Goal: Information Seeking & Learning: Check status

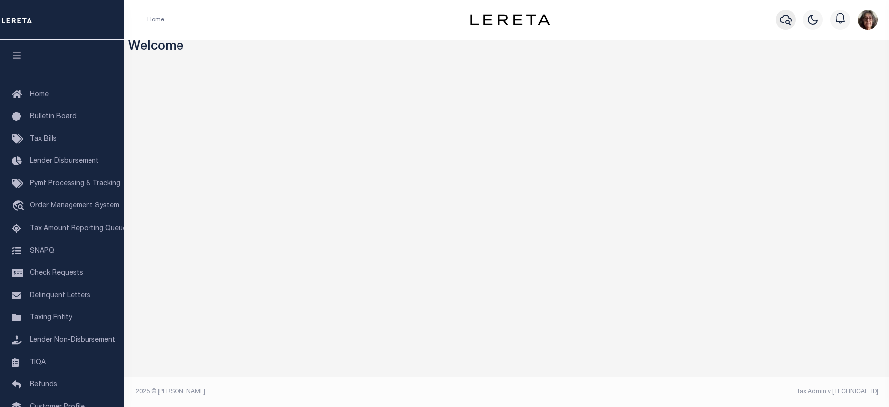
click at [787, 19] on icon "button" at bounding box center [786, 20] width 12 height 12
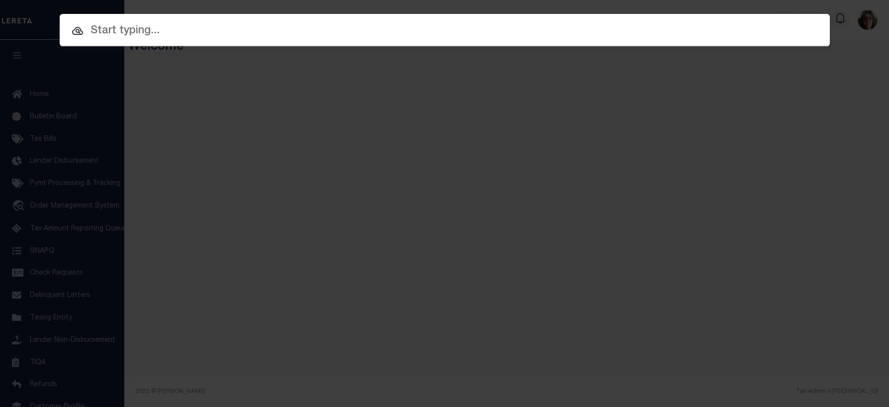
paste input "3505221481119"
type input "3505221481119"
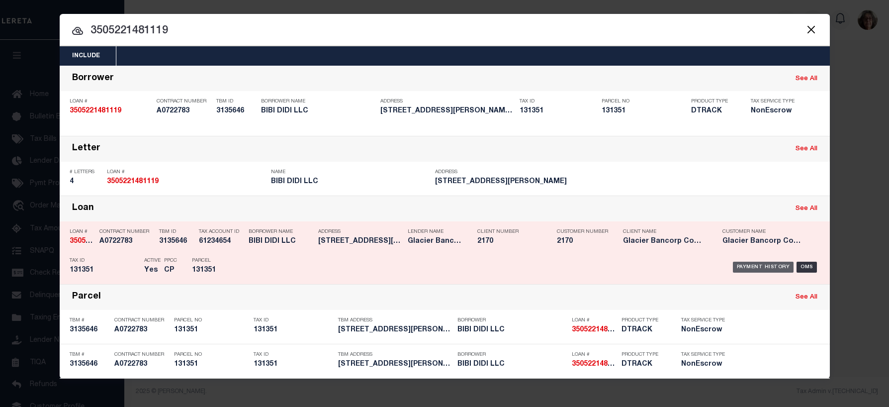
click at [761, 267] on div "Payment History" at bounding box center [763, 267] width 61 height 11
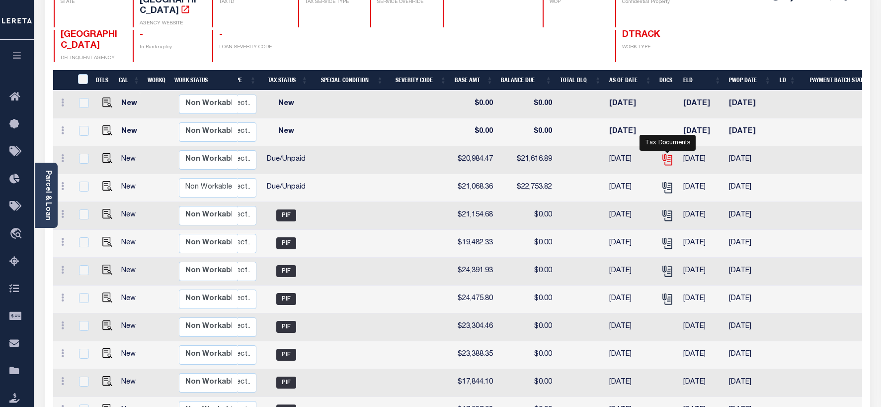
click at [668, 153] on icon "" at bounding box center [667, 159] width 13 height 13
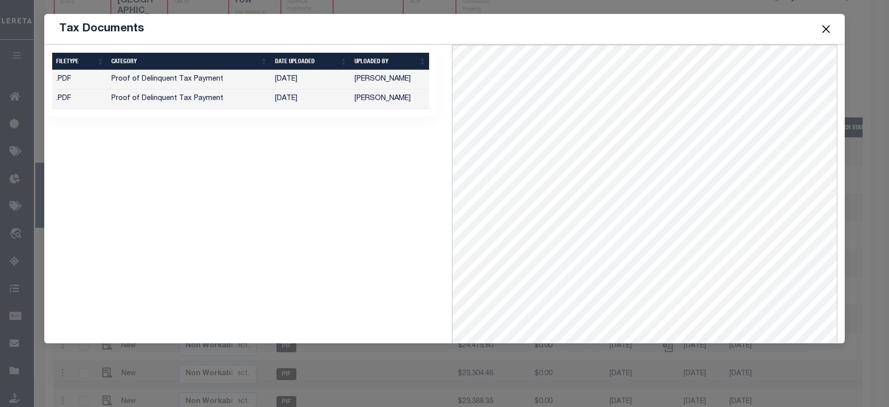
click at [284, 79] on td "[DATE]" at bounding box center [311, 79] width 80 height 19
click at [364, 99] on td "[PERSON_NAME]" at bounding box center [389, 98] width 79 height 19
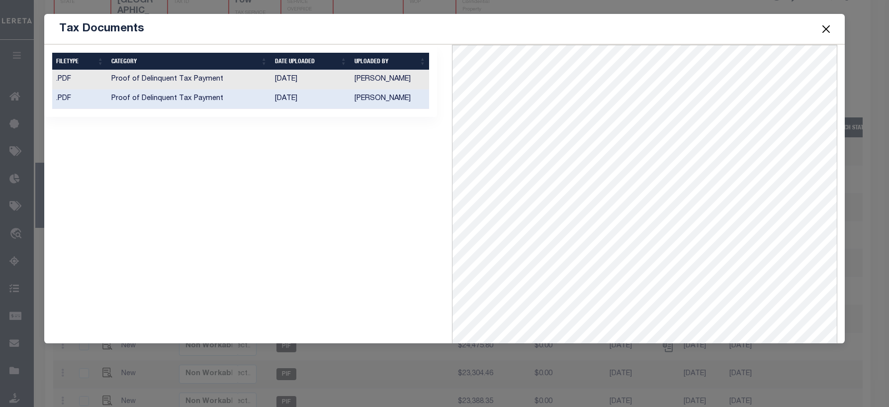
click at [828, 30] on button "Close" at bounding box center [825, 28] width 13 height 13
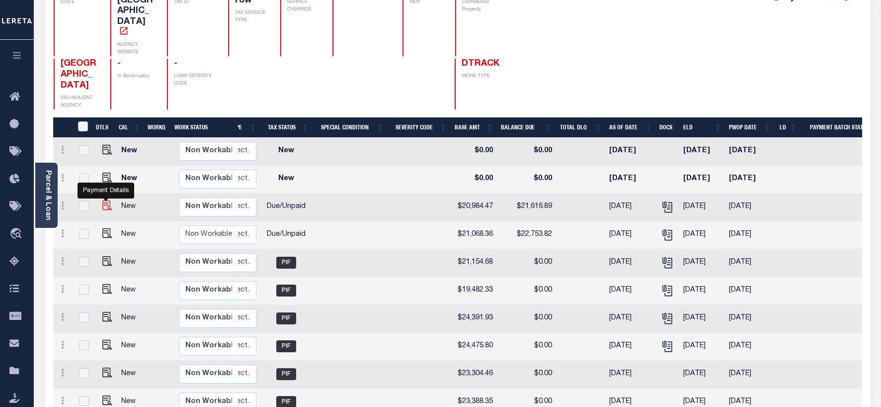
click at [102, 200] on img "" at bounding box center [107, 205] width 10 height 10
checkbox input "true"
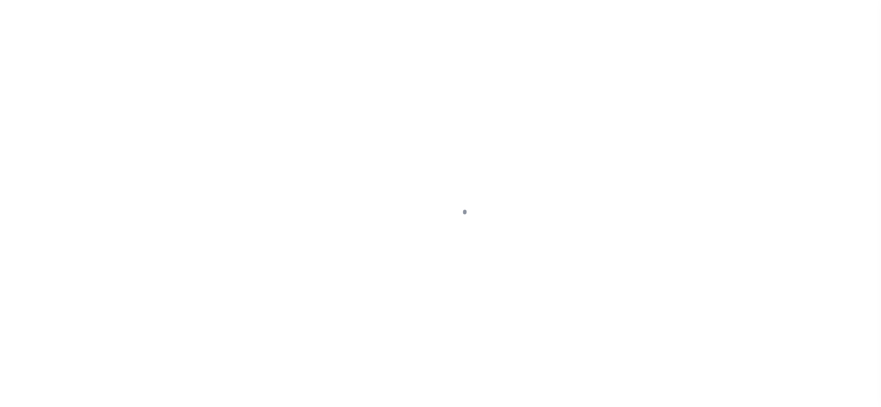
select select "DUE"
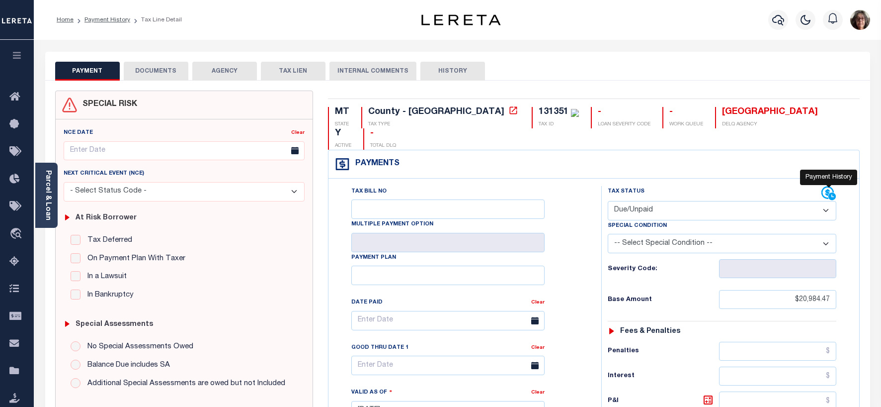
click at [828, 186] on icon at bounding box center [828, 192] width 12 height 12
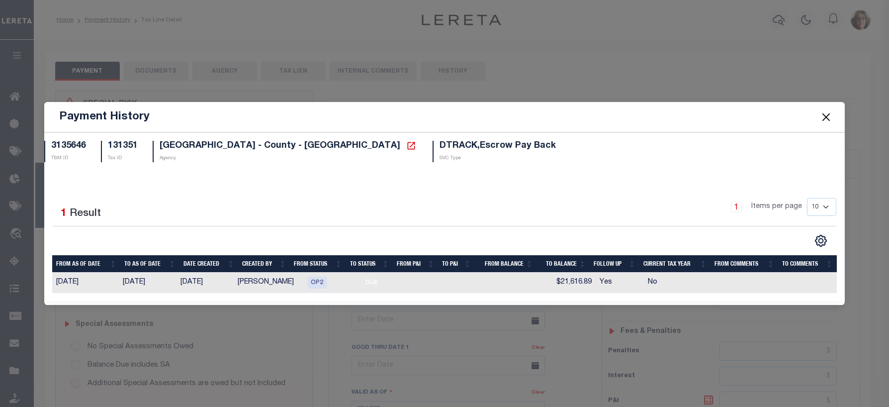
click at [828, 118] on button "Close" at bounding box center [825, 116] width 13 height 13
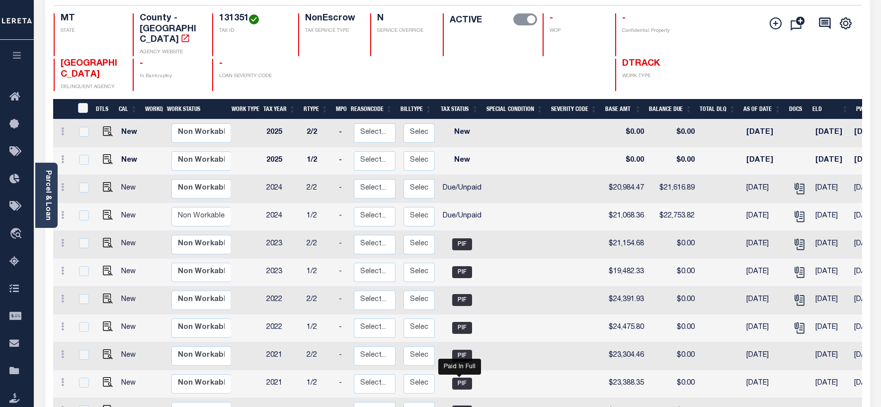
scroll to position [99, 0]
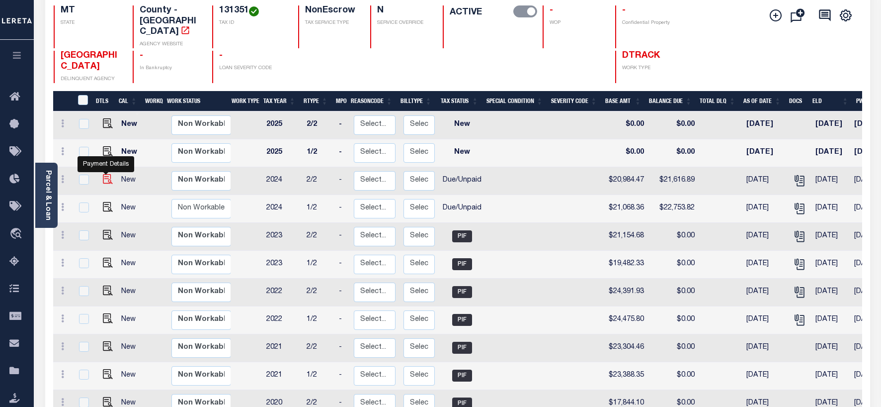
click at [104, 174] on img "" at bounding box center [108, 179] width 10 height 10
checkbox input "true"
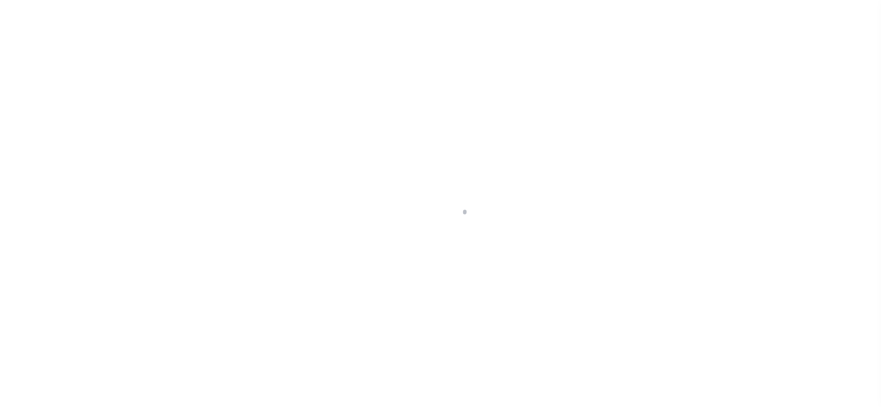
select select "DUE"
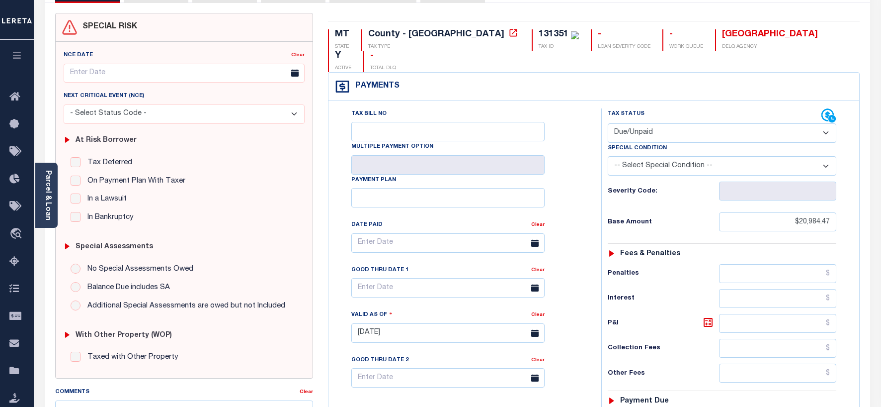
scroll to position [77, 0]
click at [827, 110] on icon at bounding box center [828, 116] width 12 height 12
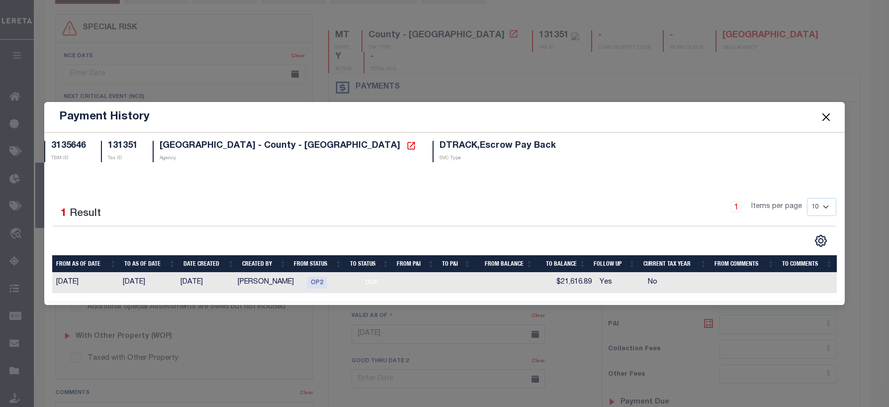
click at [825, 118] on button "Close" at bounding box center [825, 116] width 13 height 13
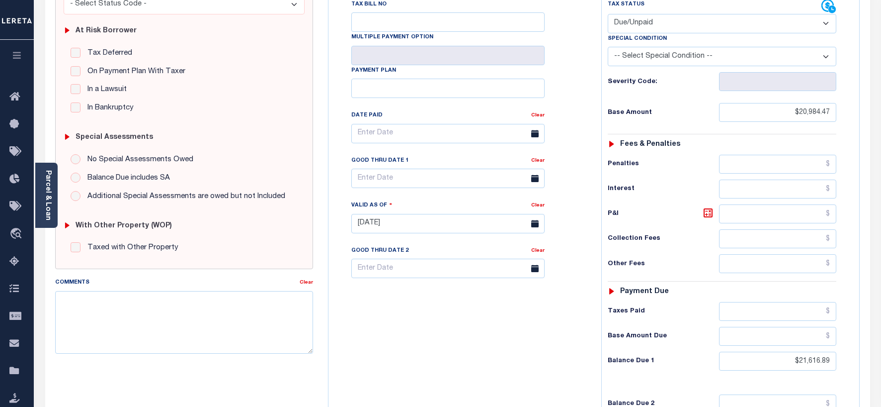
scroll to position [0, 0]
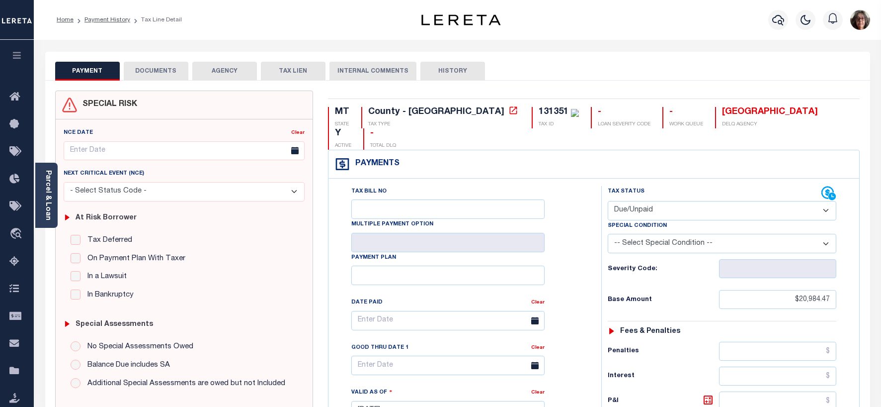
click at [828, 234] on select "-- Select Special Condition -- 3RD PARTY TAX LIEN AGENCY TAX LIEN (A.K.A Inside…" at bounding box center [722, 243] width 229 height 19
click at [780, 18] on icon "button" at bounding box center [779, 20] width 12 height 12
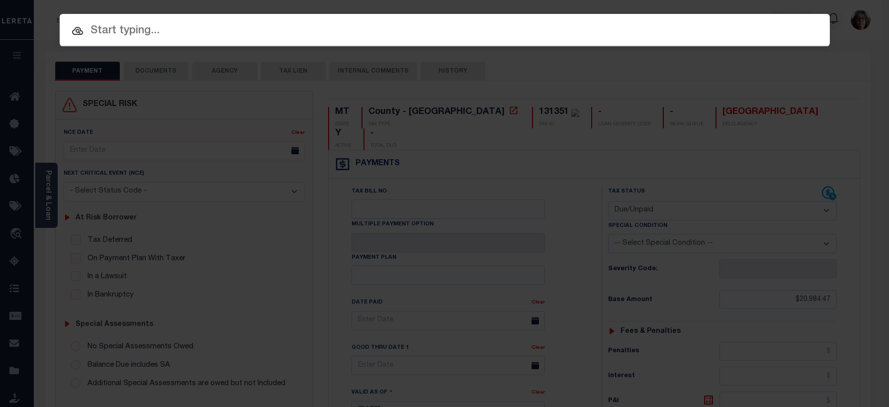
paste input "3392462-100"
type input "3392462-100"
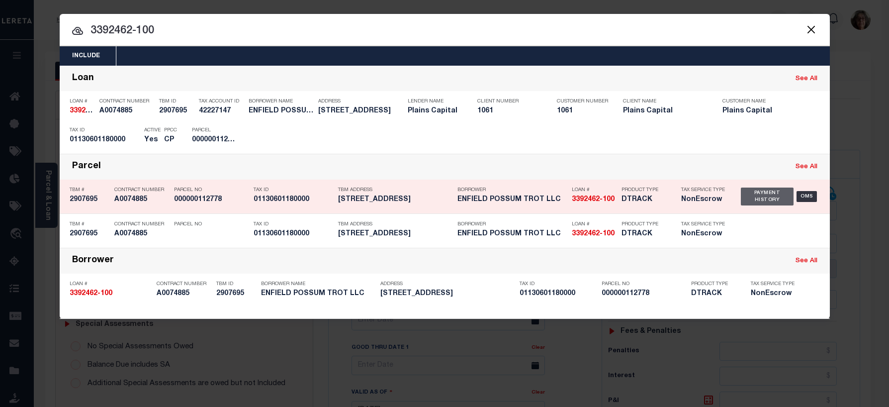
click at [762, 199] on div "Payment History" at bounding box center [767, 196] width 53 height 18
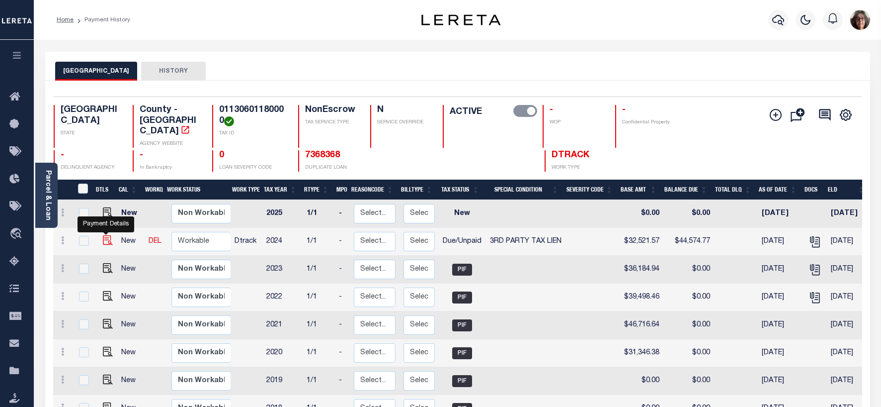
click at [106, 235] on img "" at bounding box center [108, 240] width 10 height 10
checkbox input "true"
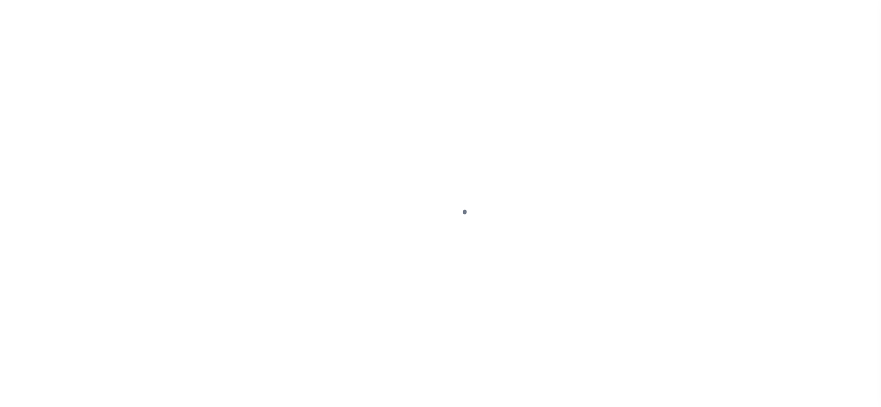
select select "DUE"
select select "20"
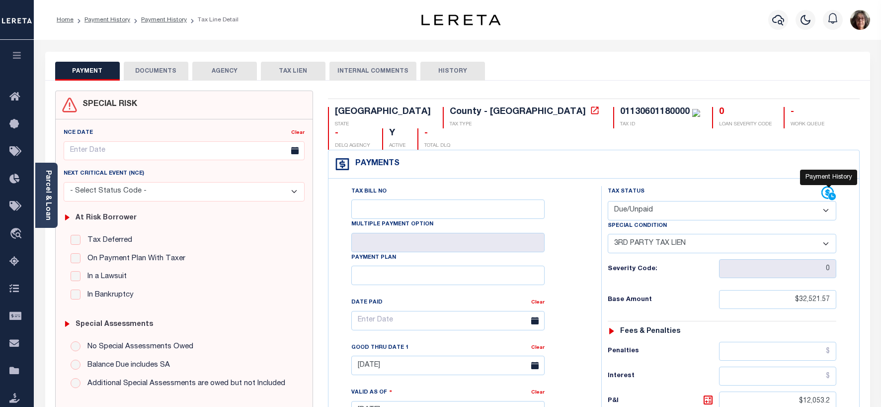
click at [826, 186] on icon at bounding box center [828, 192] width 12 height 12
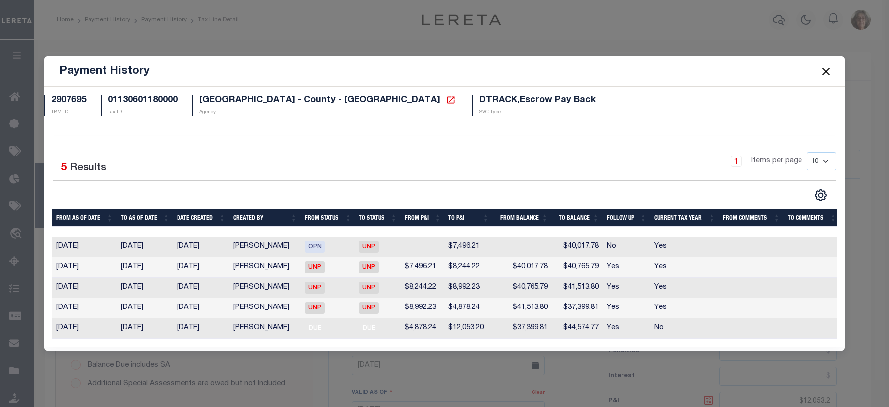
click at [827, 70] on button "Close" at bounding box center [825, 71] width 13 height 13
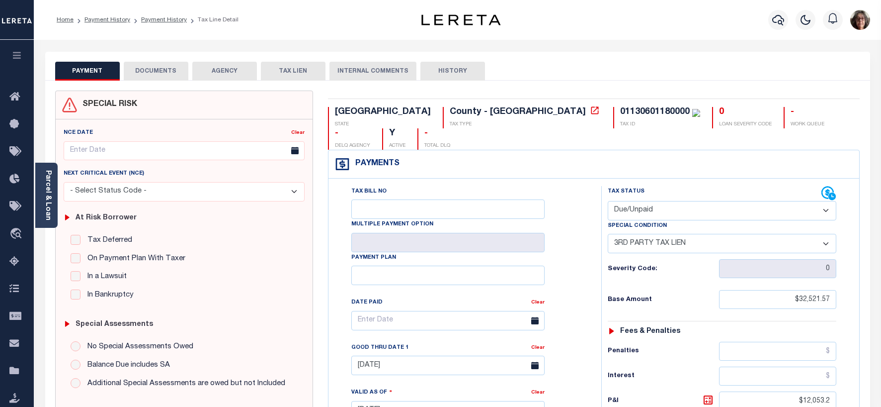
click at [161, 70] on button "DOCUMENTS" at bounding box center [156, 71] width 65 height 19
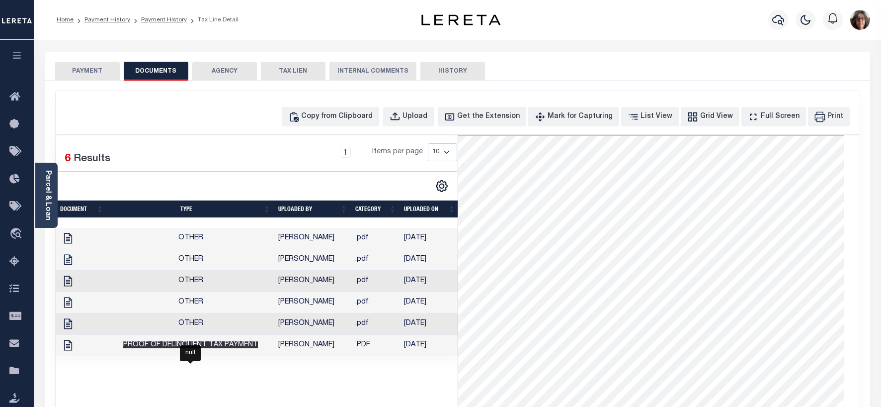
click at [226, 348] on span "Proof of Delinquent Tax Payment" at bounding box center [190, 344] width 135 height 7
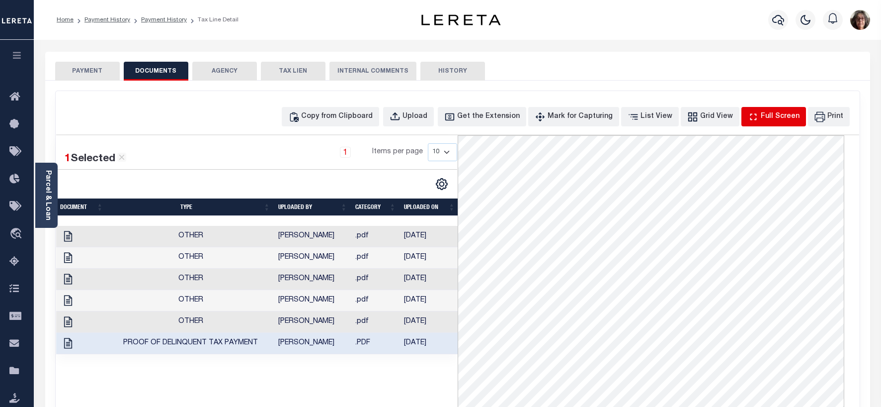
click at [787, 115] on div "Full Screen" at bounding box center [780, 116] width 39 height 11
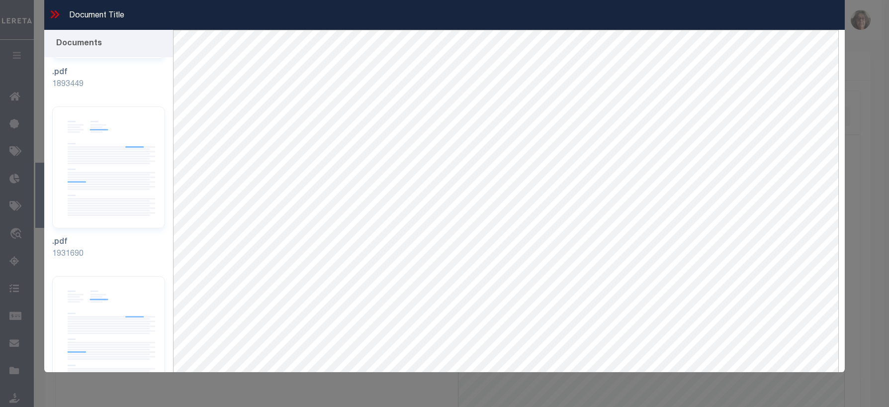
scroll to position [639, 0]
click at [86, 319] on img at bounding box center [108, 335] width 112 height 122
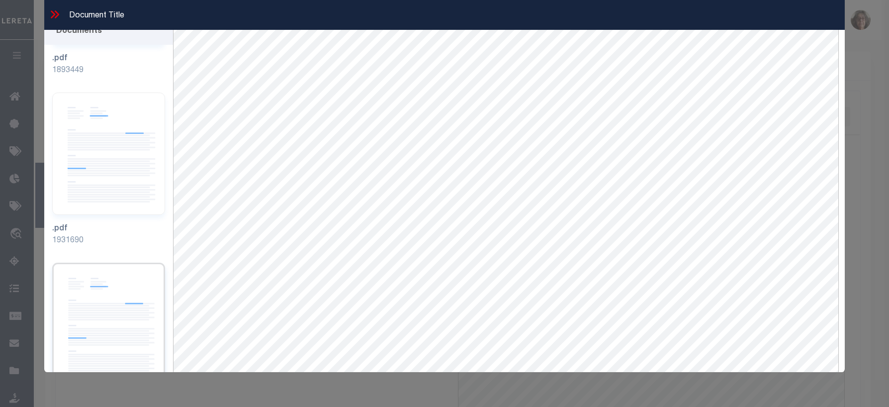
scroll to position [18, 0]
click at [97, 128] on img at bounding box center [108, 151] width 112 height 122
click at [109, 262] on img at bounding box center [108, 321] width 112 height 122
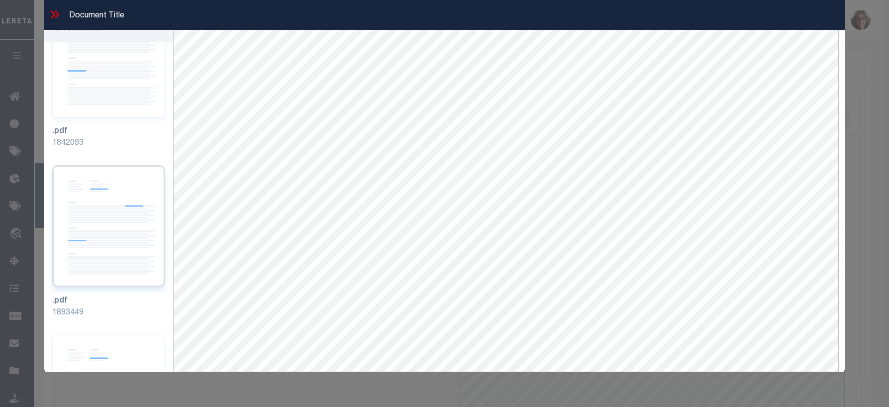
scroll to position [391, 0]
click at [106, 207] on img at bounding box center [108, 230] width 112 height 122
click at [108, 217] on img at bounding box center [108, 259] width 112 height 122
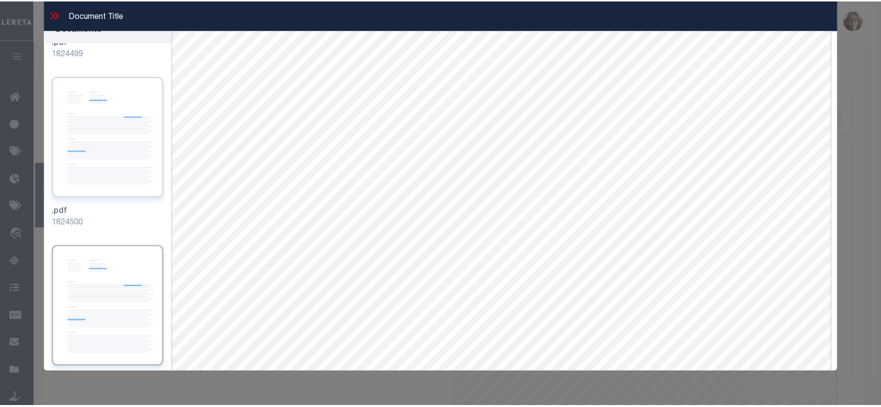
scroll to position [0, 0]
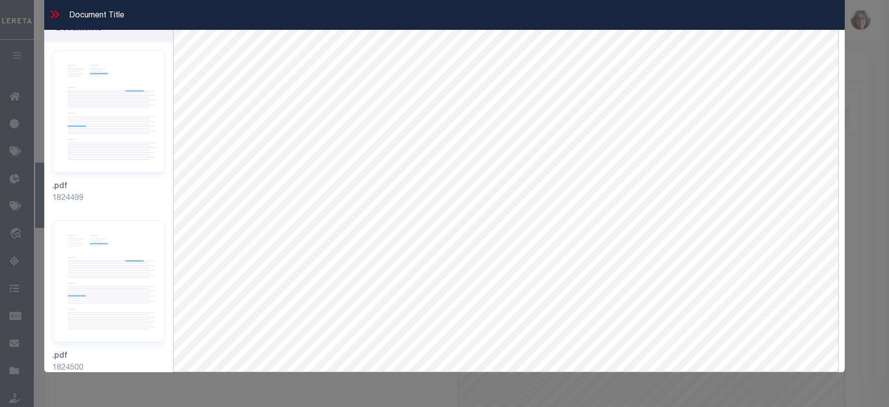
click at [57, 13] on icon at bounding box center [54, 14] width 13 height 13
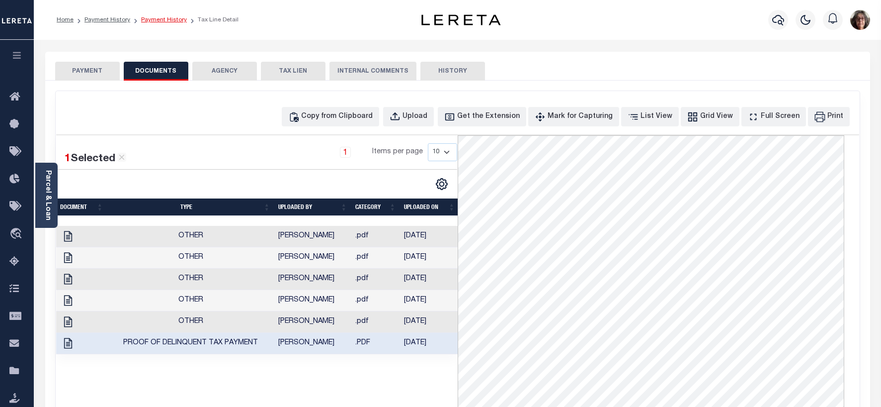
click at [163, 21] on link "Payment History" at bounding box center [164, 20] width 46 height 6
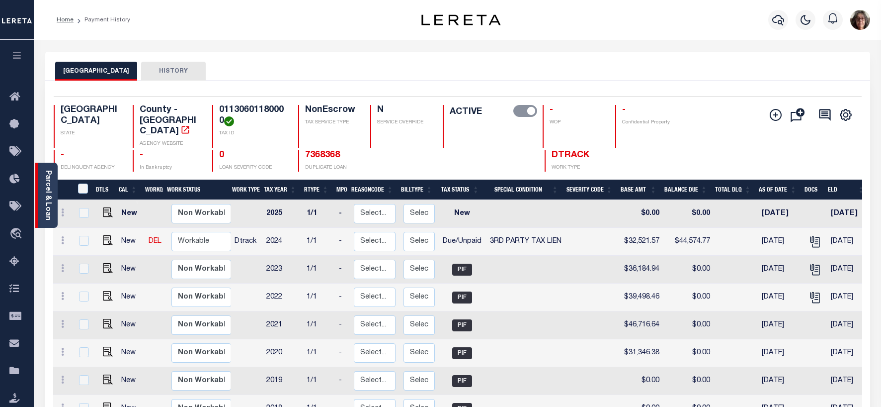
click at [44, 204] on link "Parcel & Loan" at bounding box center [47, 195] width 7 height 50
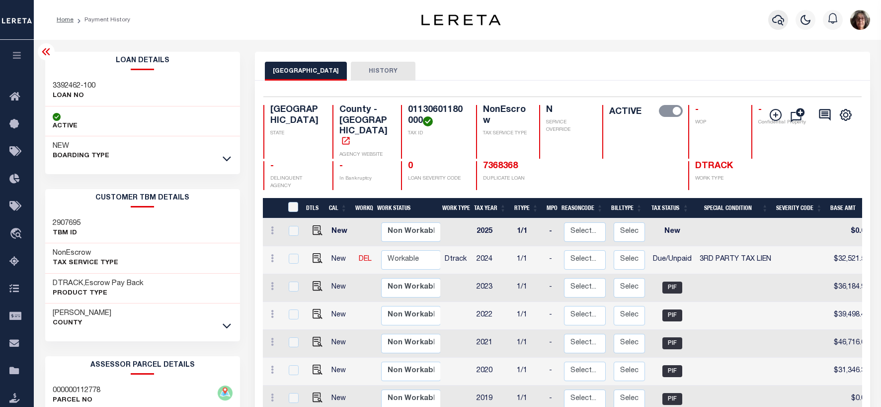
click at [781, 20] on icon "button" at bounding box center [779, 20] width 12 height 12
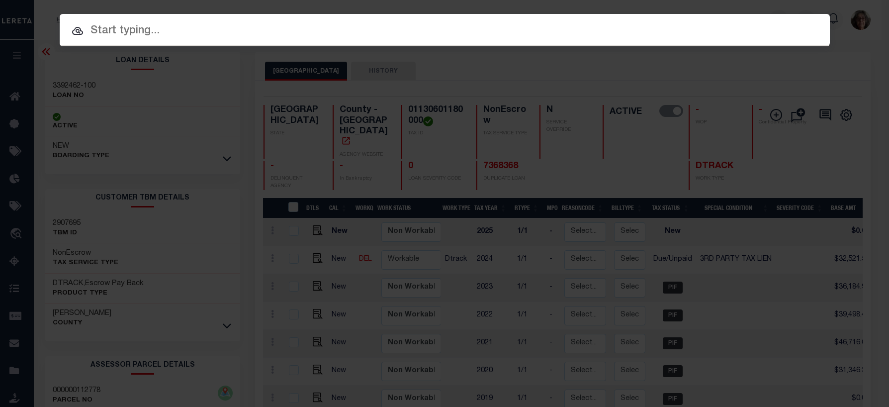
paste input "8260574"
type input "8260574"
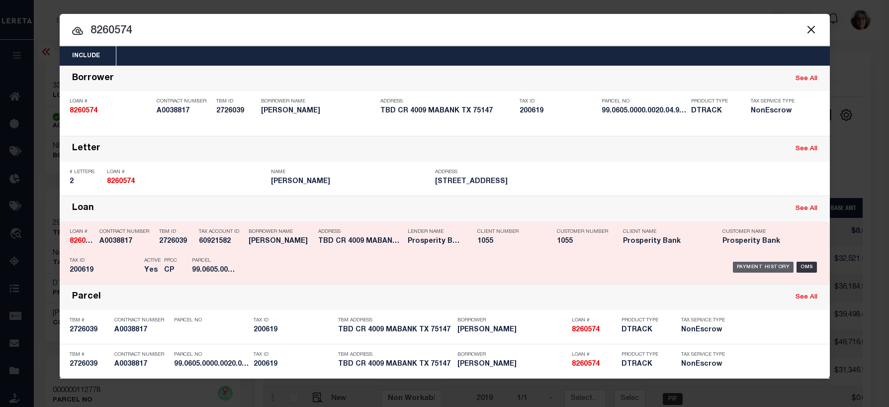
click at [767, 267] on div "Payment History" at bounding box center [763, 267] width 61 height 11
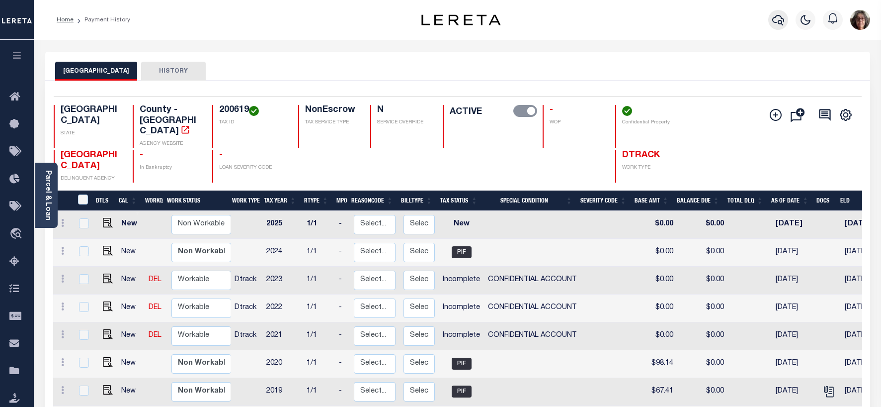
click at [780, 19] on icon "button" at bounding box center [779, 20] width 12 height 12
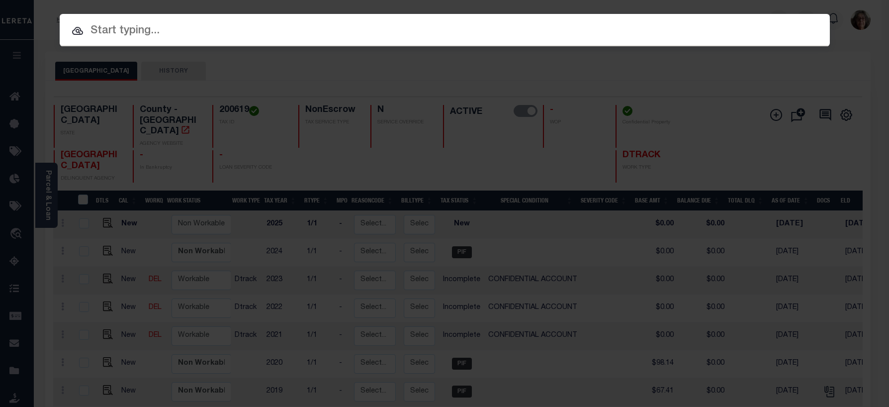
paste input "202251338"
type input "202251338"
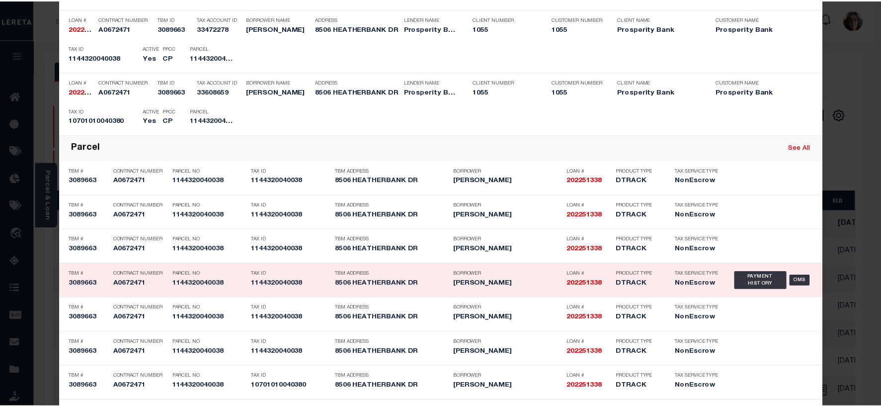
scroll to position [398, 0]
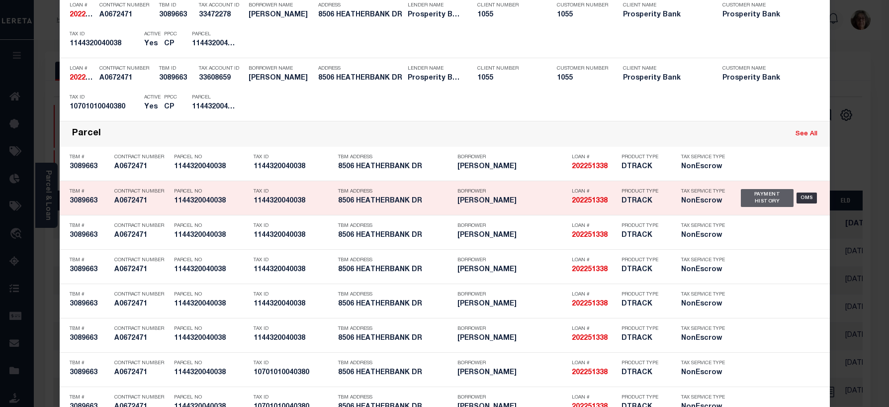
click at [742, 199] on div "Payment History" at bounding box center [767, 198] width 53 height 18
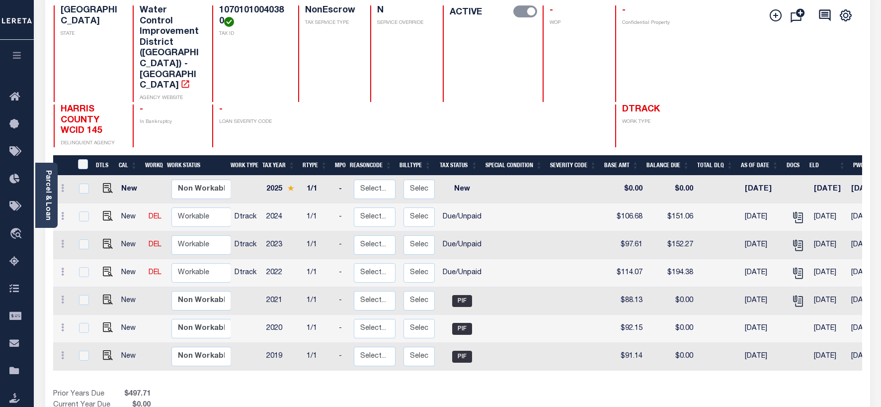
scroll to position [50, 0]
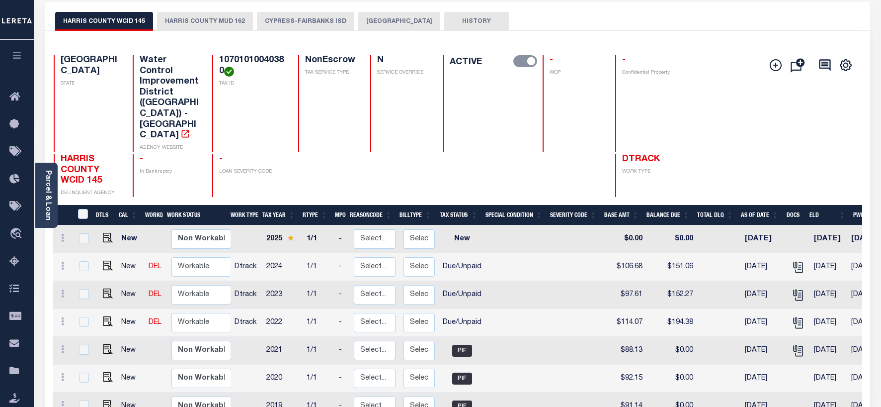
click at [209, 20] on button "HARRIS COUNTY MUD 162" at bounding box center [205, 21] width 96 height 19
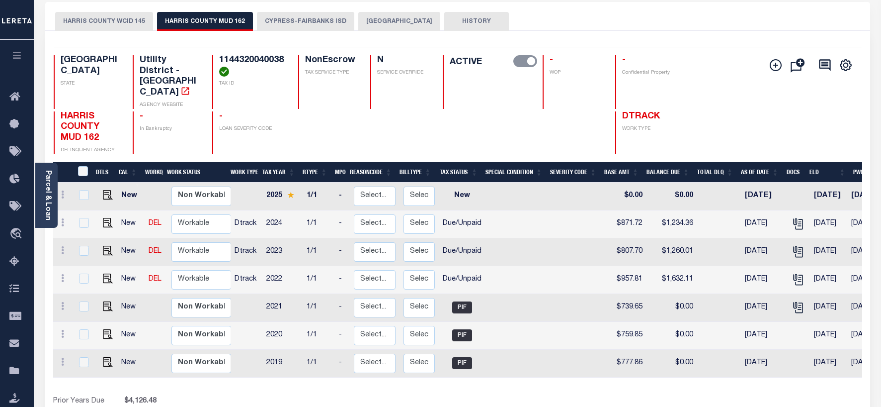
click at [277, 21] on button "CYPRESS-FAIRBANKS ISD" at bounding box center [305, 21] width 97 height 19
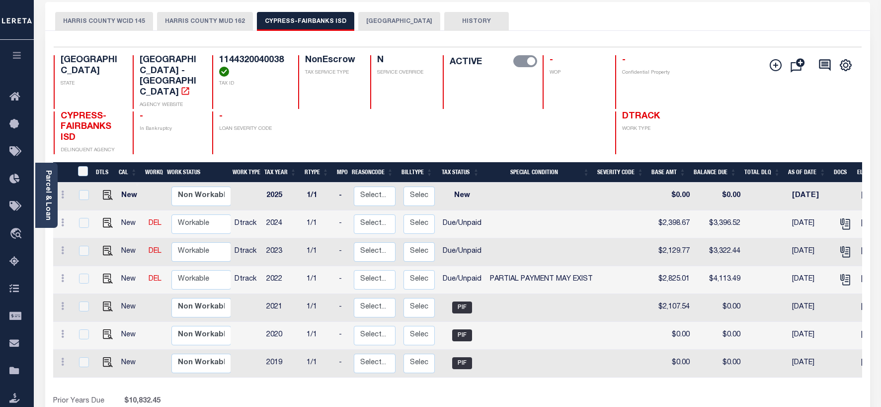
click at [372, 17] on button "HARRIS COUNTY" at bounding box center [399, 21] width 82 height 19
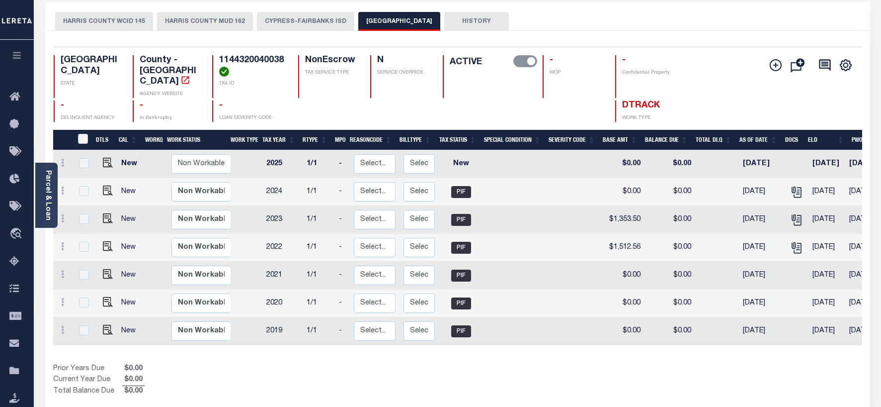
click at [280, 22] on button "CYPRESS-FAIRBANKS ISD" at bounding box center [305, 21] width 97 height 19
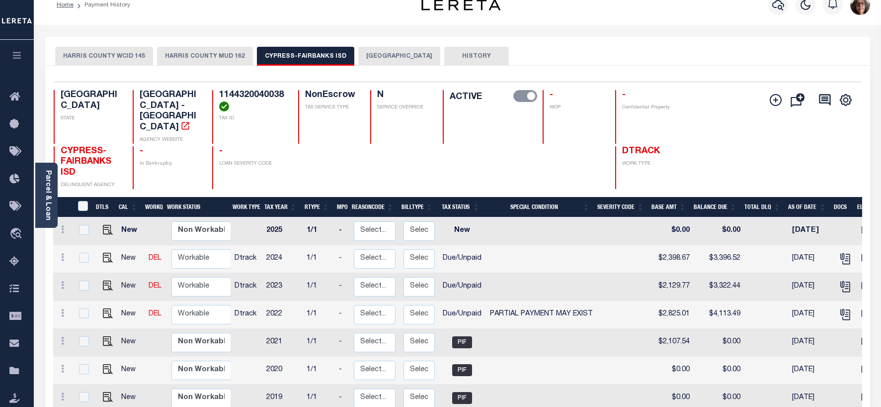
scroll to position [0, 0]
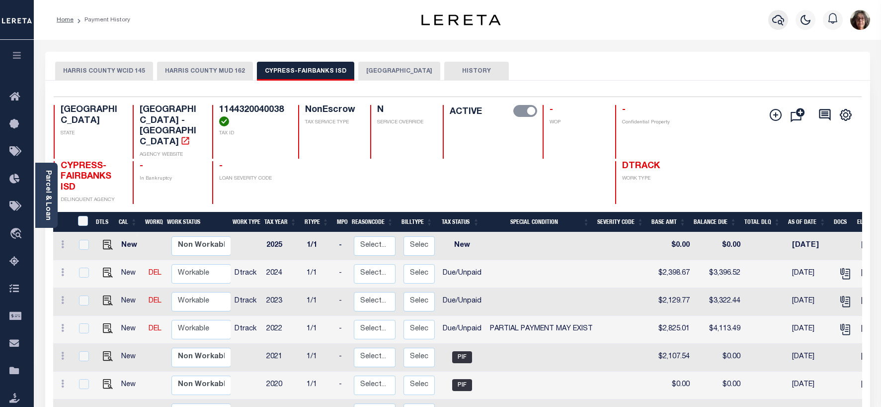
click at [781, 17] on icon "button" at bounding box center [779, 20] width 12 height 10
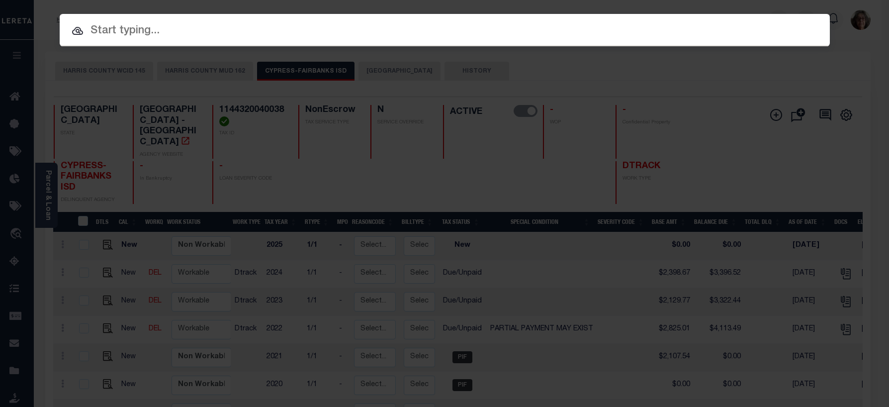
paste input "108446"
type input "108446"
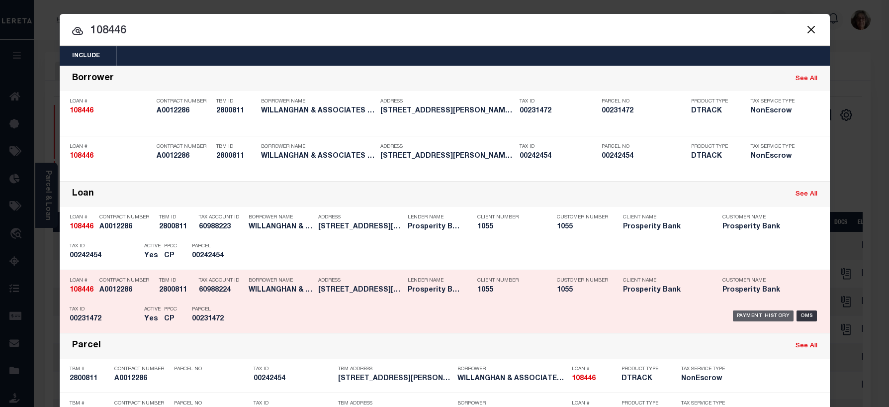
click at [773, 317] on div "Payment History" at bounding box center [763, 315] width 61 height 11
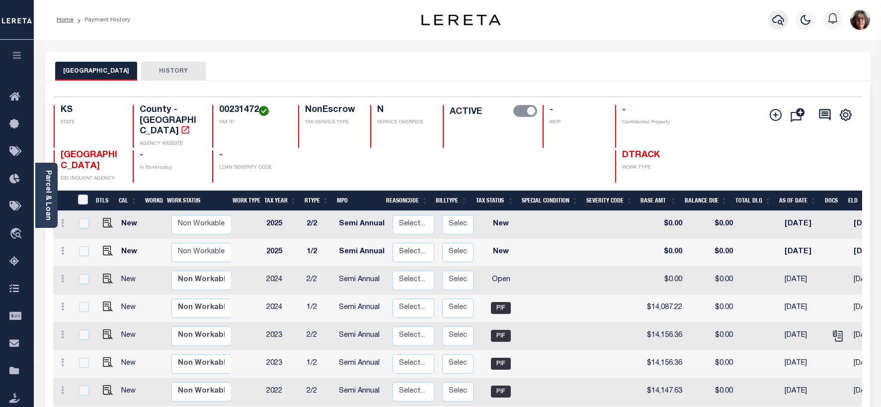
click at [779, 19] on icon "button" at bounding box center [779, 20] width 12 height 12
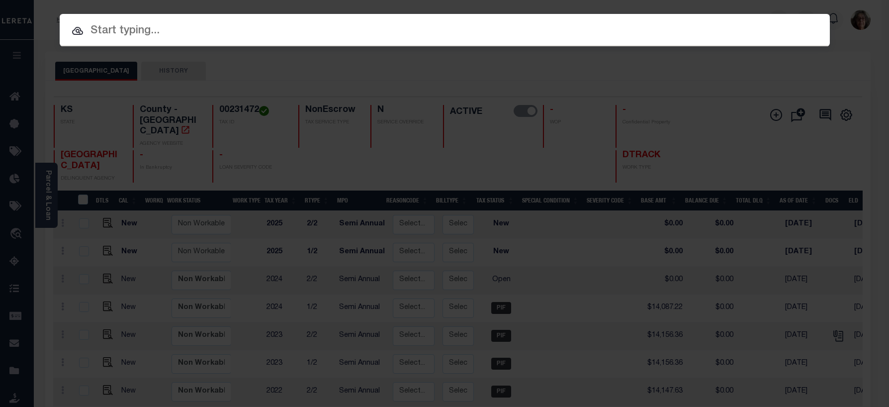
paste input "3505221481119"
type input "3505221481119"
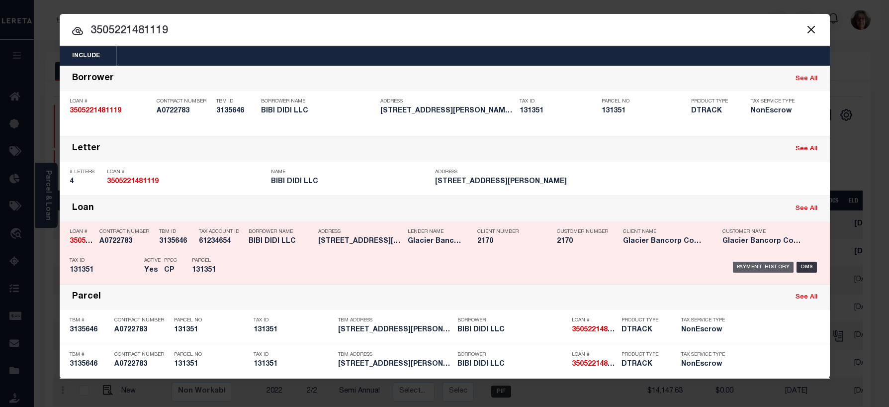
click at [756, 270] on div "Payment History" at bounding box center [763, 267] width 61 height 11
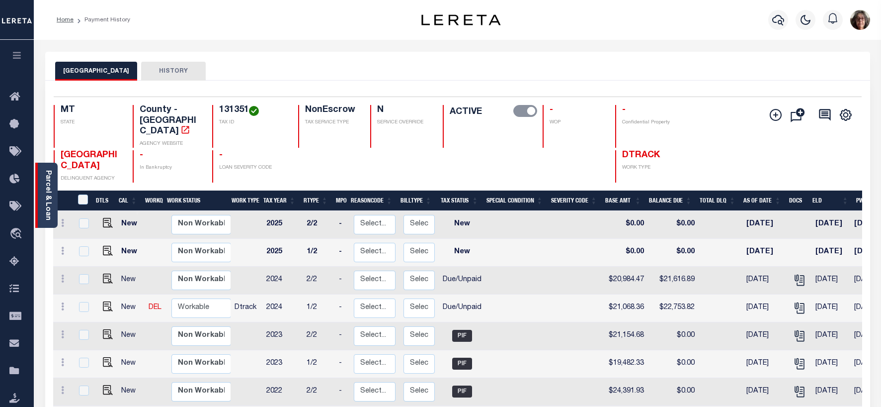
click at [49, 181] on link "Parcel & Loan" at bounding box center [47, 195] width 7 height 50
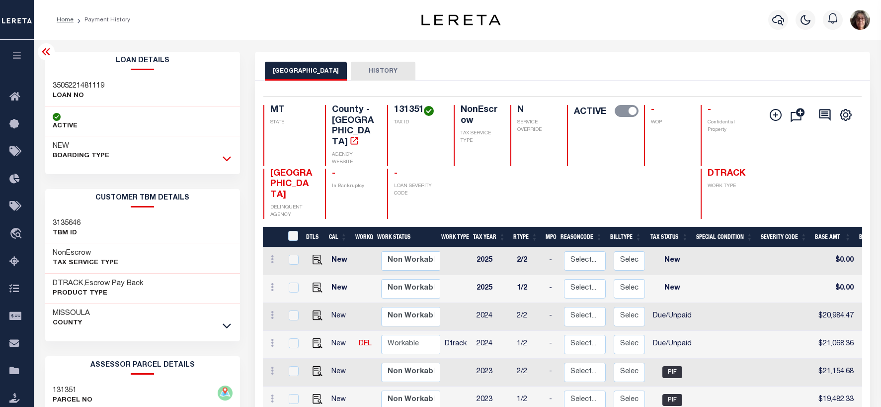
click at [228, 161] on icon at bounding box center [227, 159] width 8 height 5
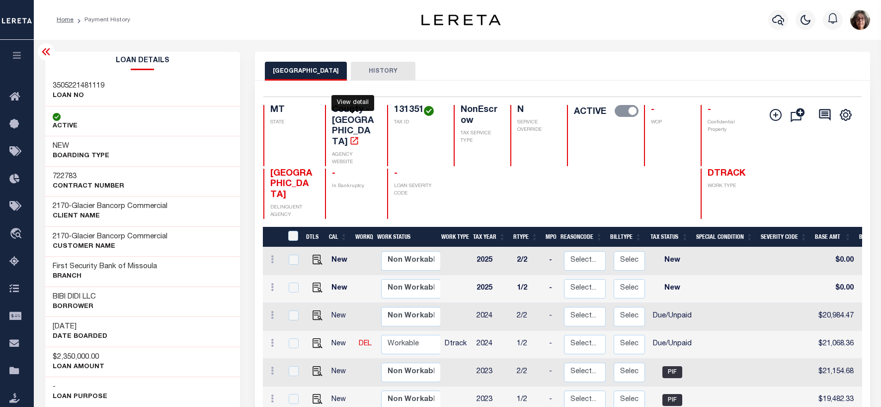
click at [351, 137] on icon "" at bounding box center [354, 140] width 7 height 7
click at [388, 71] on button "HISTORY" at bounding box center [383, 71] width 65 height 19
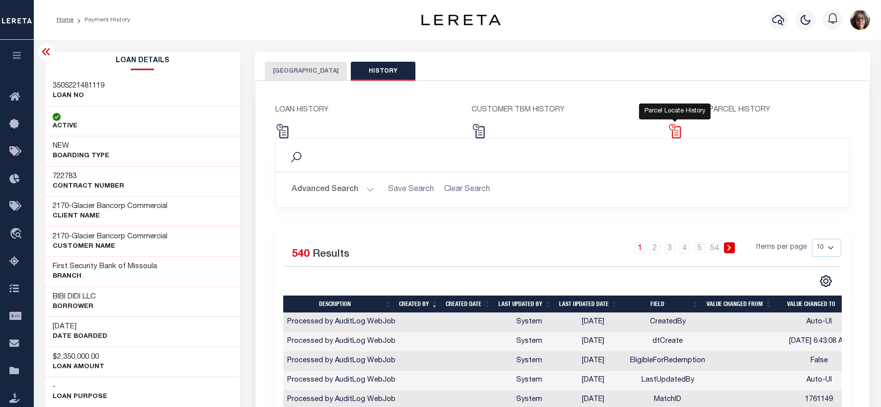
click at [675, 130] on img at bounding box center [675, 131] width 14 height 14
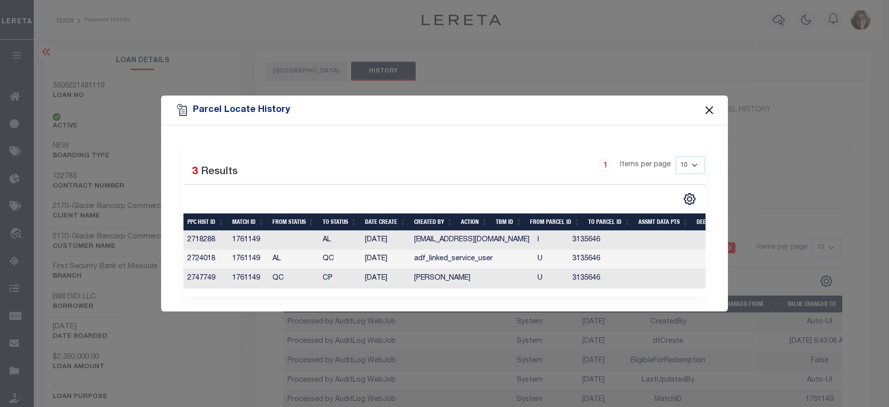
click at [710, 108] on button "Close" at bounding box center [709, 110] width 13 height 13
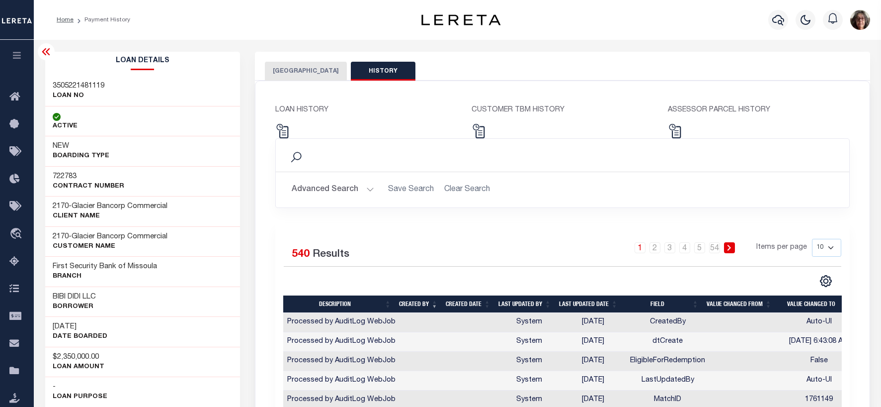
click at [48, 53] on icon at bounding box center [46, 52] width 12 height 12
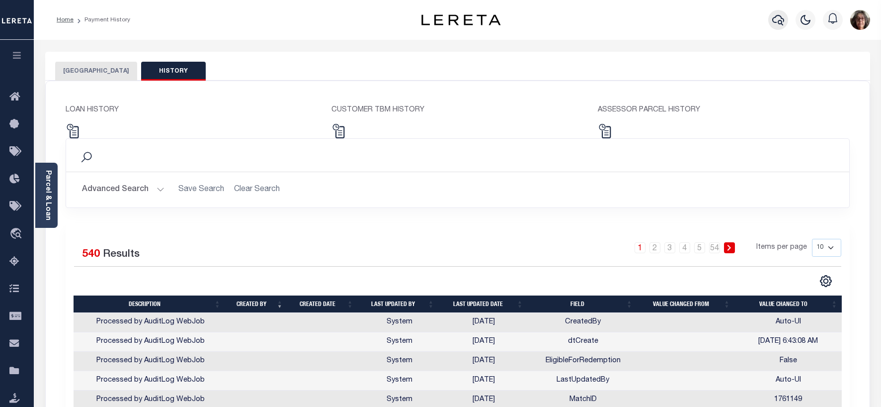
click at [776, 19] on icon "button" at bounding box center [779, 20] width 12 height 12
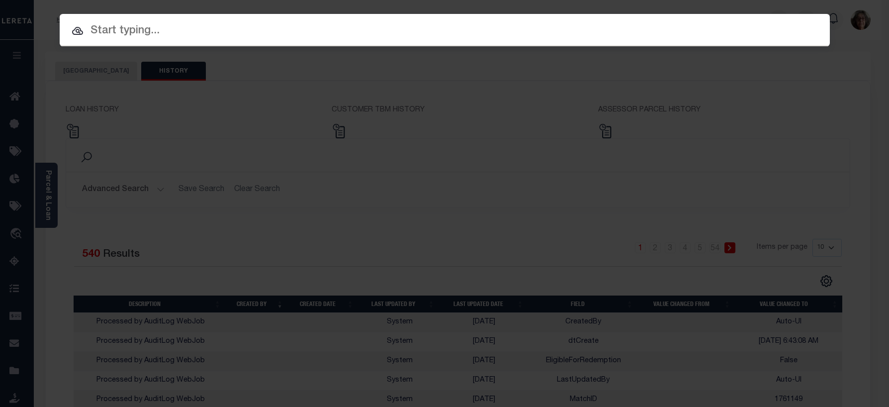
paste input "3505221481119"
type input "3505221481119"
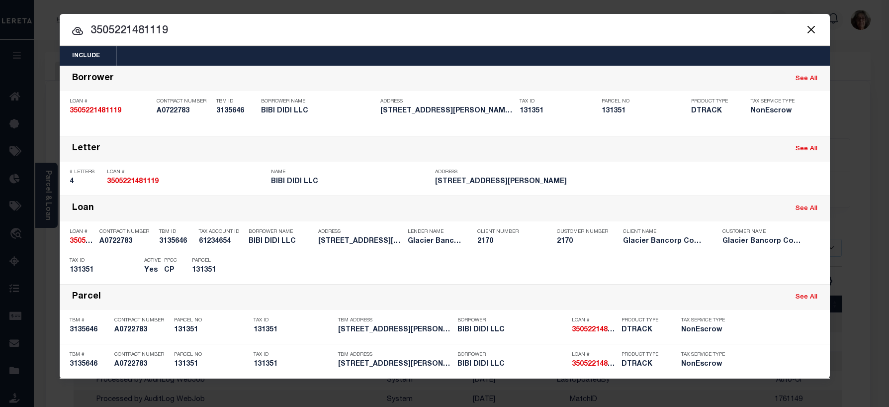
click at [766, 363] on div "Payment History" at bounding box center [767, 361] width 53 height 18
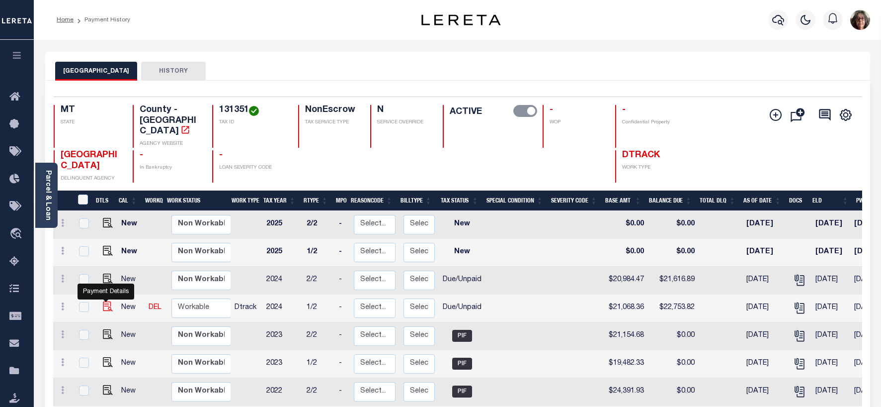
click at [104, 301] on img "" at bounding box center [108, 306] width 10 height 10
checkbox input "true"
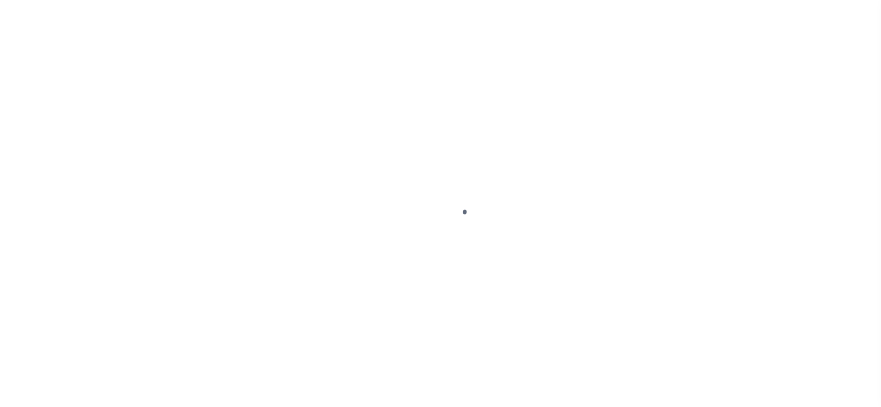
select select "DUE"
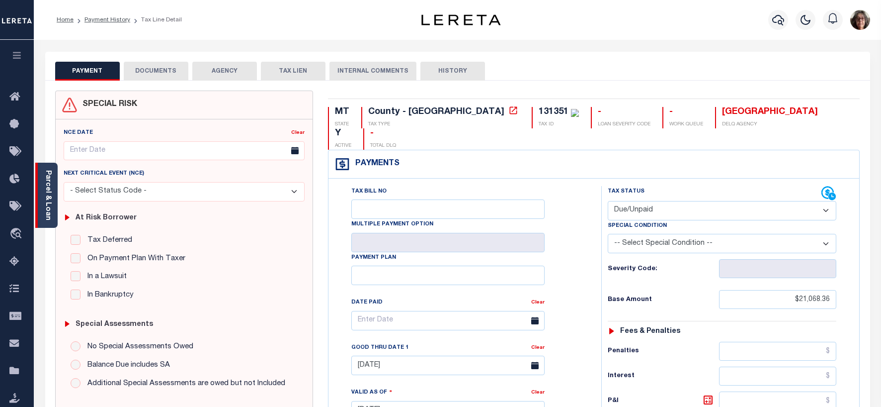
click at [46, 196] on link "Parcel & Loan" at bounding box center [47, 195] width 7 height 50
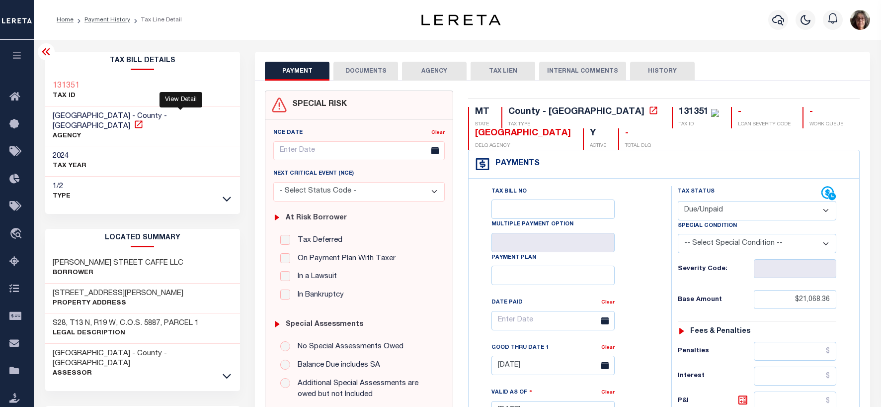
click at [144, 119] on icon at bounding box center [139, 124] width 10 height 10
drag, startPoint x: 99, startPoint y: 19, endPoint x: 287, endPoint y: 19, distance: 187.9
click at [100, 19] on link "Payment History" at bounding box center [108, 20] width 46 height 6
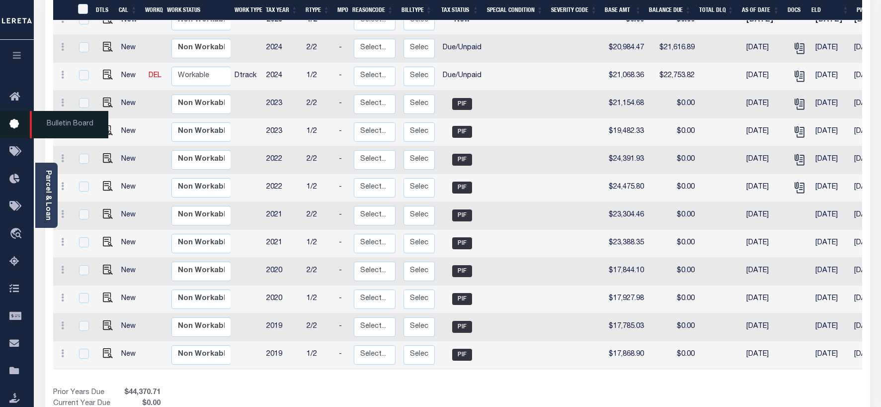
scroll to position [269, 0]
